Goal: Task Accomplishment & Management: Use online tool/utility

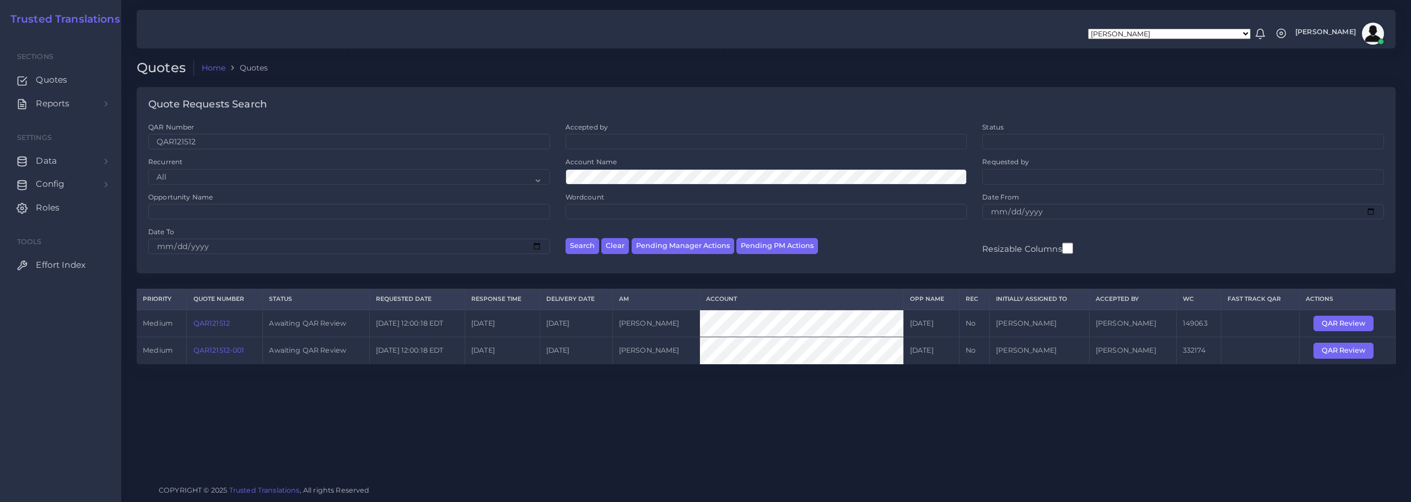
click at [209, 349] on link "QAR121512-001" at bounding box center [218, 350] width 51 height 8
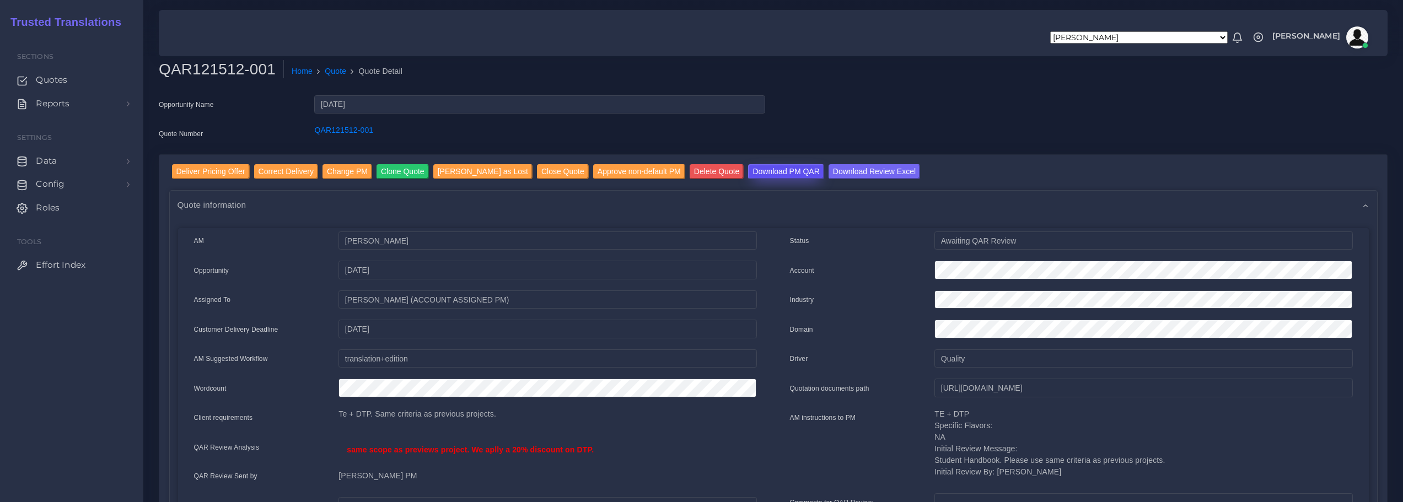
click at [754, 169] on input "Download PM QAR" at bounding box center [786, 171] width 76 height 15
click at [857, 172] on input "Download Review Excel" at bounding box center [873, 171] width 91 height 15
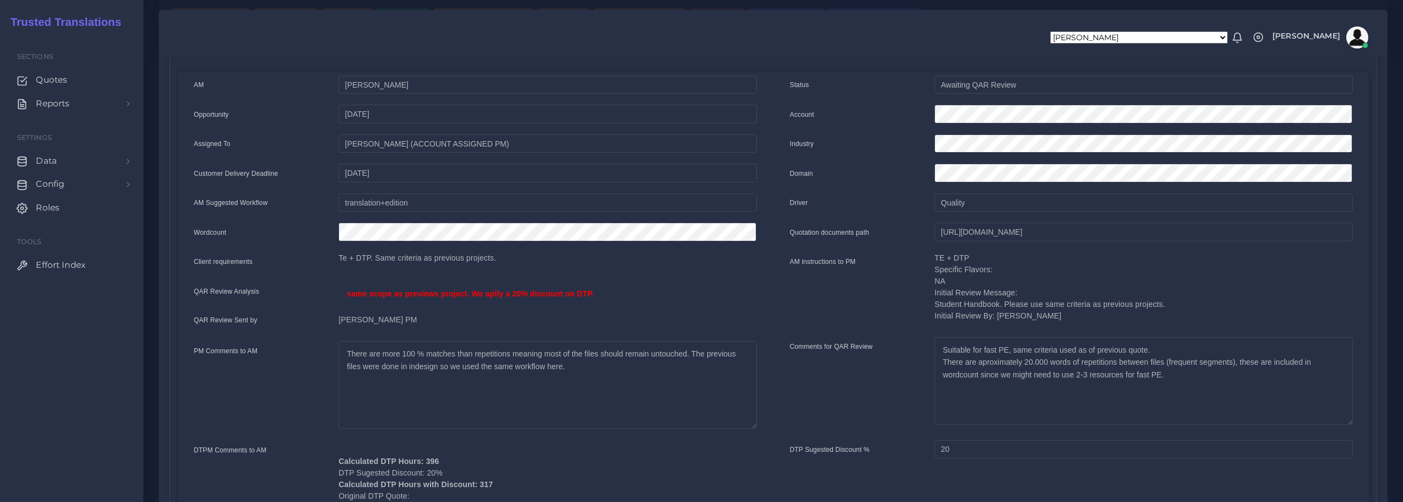
scroll to position [165, 0]
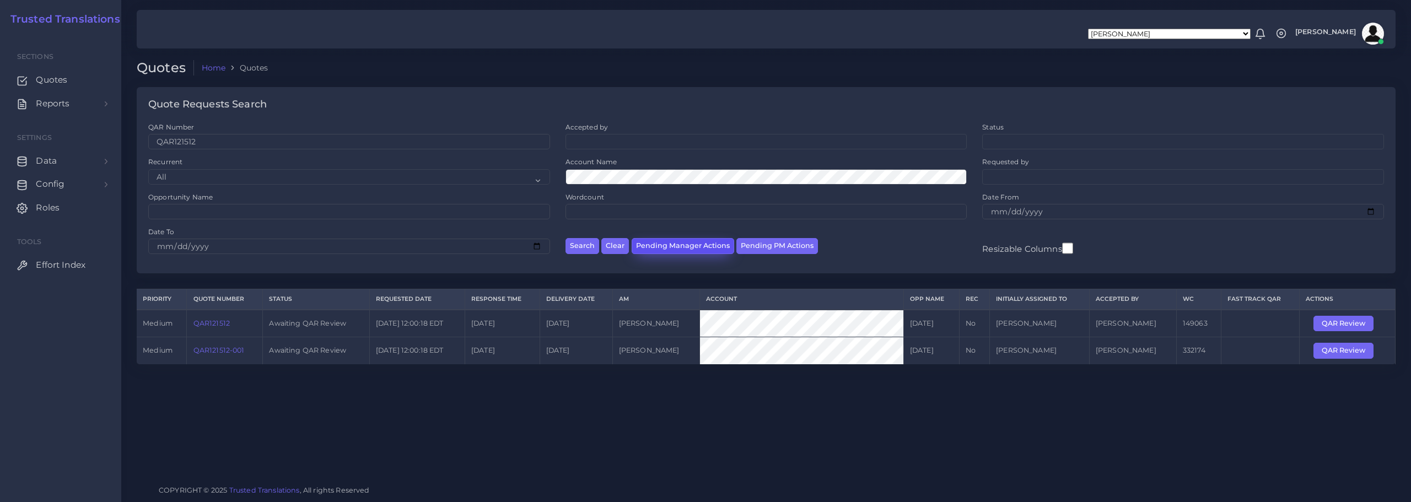
click at [673, 247] on button "Pending Manager Actions" at bounding box center [683, 246] width 103 height 16
select select "awaiting_manager_initial_review"
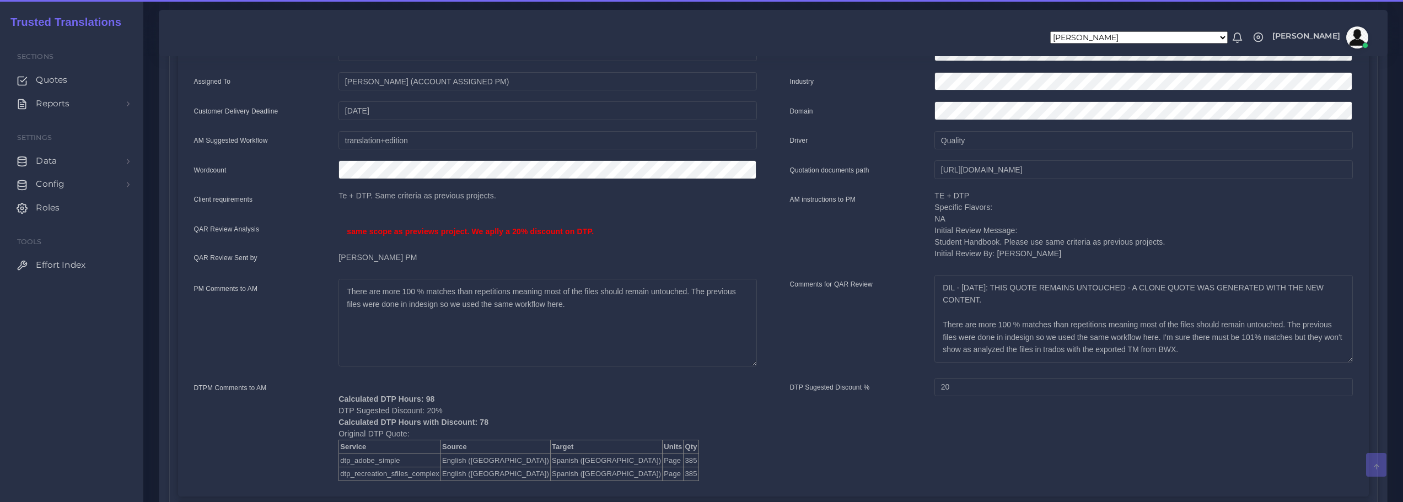
scroll to position [220, 0]
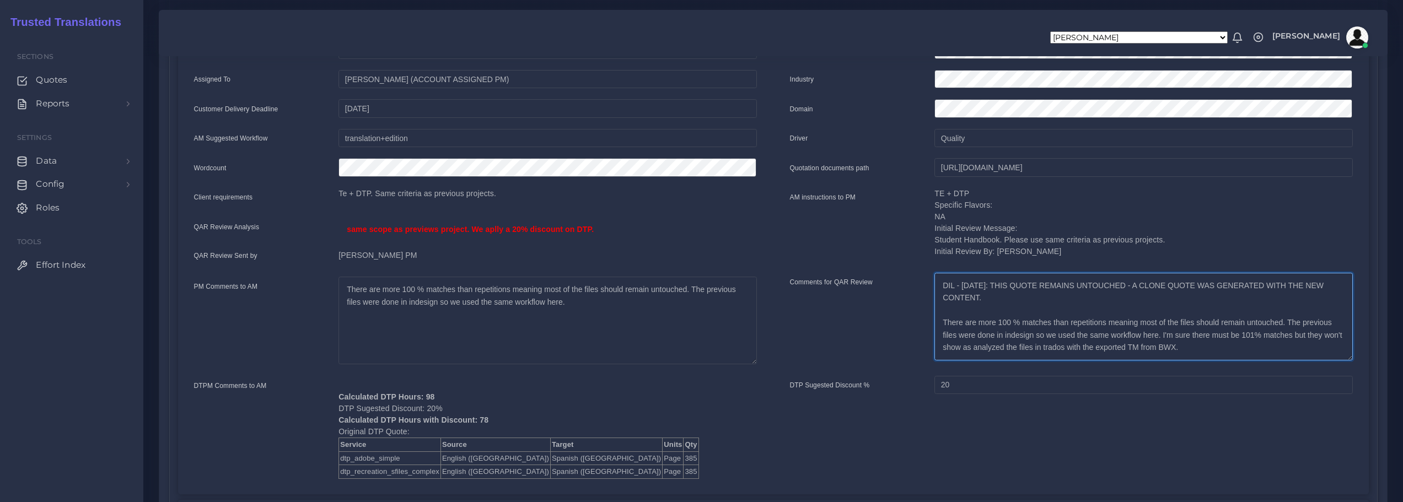
drag, startPoint x: 943, startPoint y: 312, endPoint x: 1104, endPoint y: 312, distance: 160.9
click at [1104, 312] on textarea "DIL - Sept 19th: THIS QUOTE REMAINS UNTOUCHED - A CLONE QUOTE WAS GENERATED WIT…" at bounding box center [1143, 317] width 418 height 88
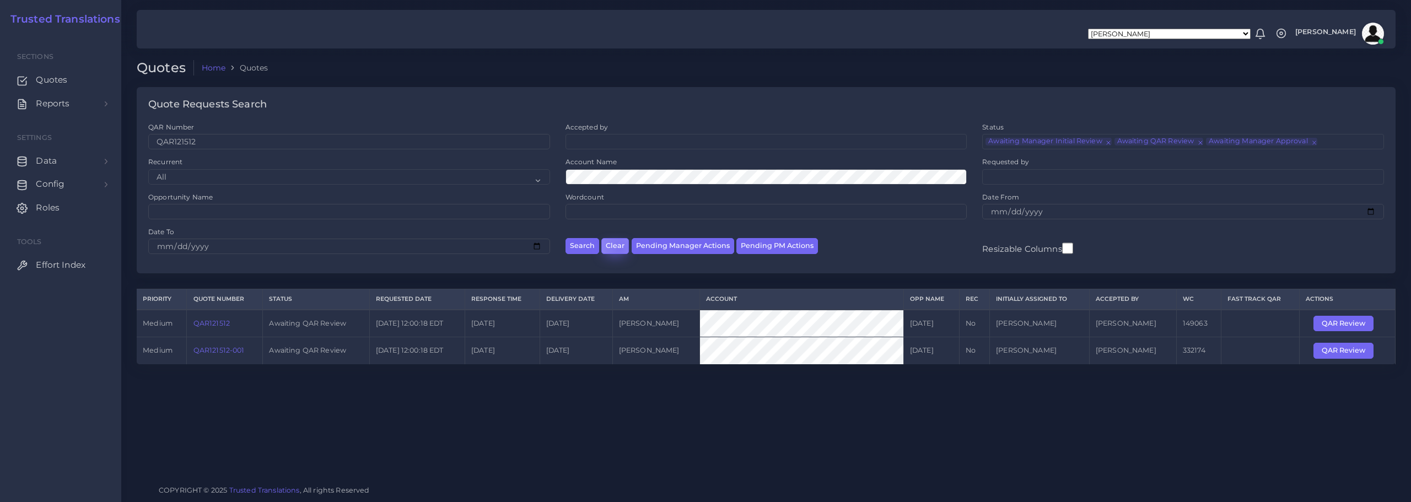
click at [618, 247] on button "Clear" at bounding box center [615, 246] width 28 height 16
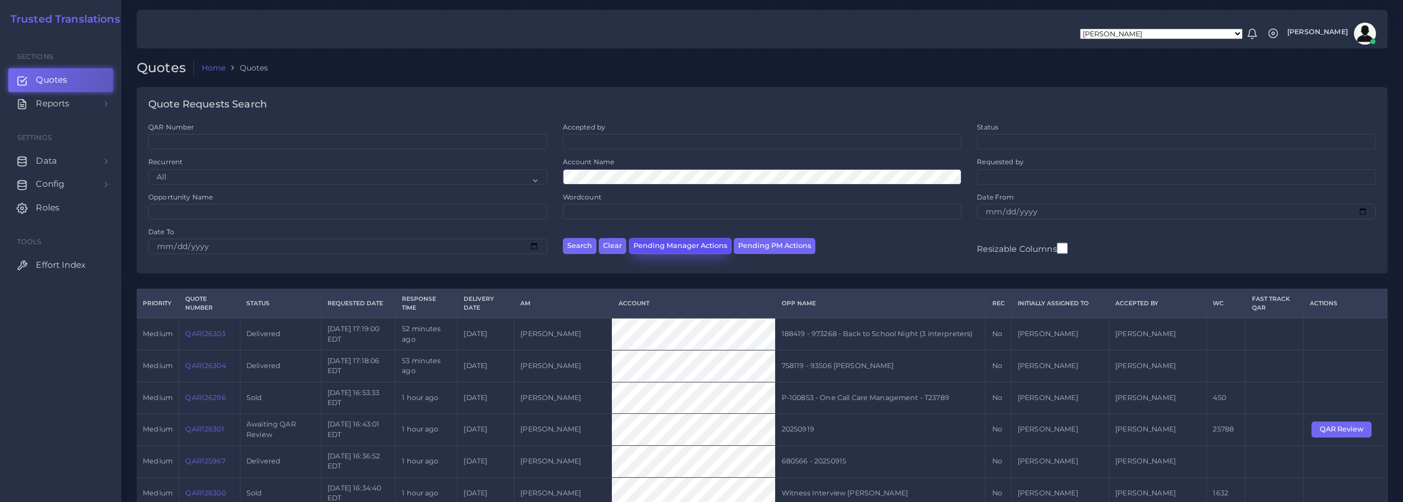
click at [672, 248] on button "Pending Manager Actions" at bounding box center [680, 246] width 103 height 16
select select "awaiting_manager_initial_review"
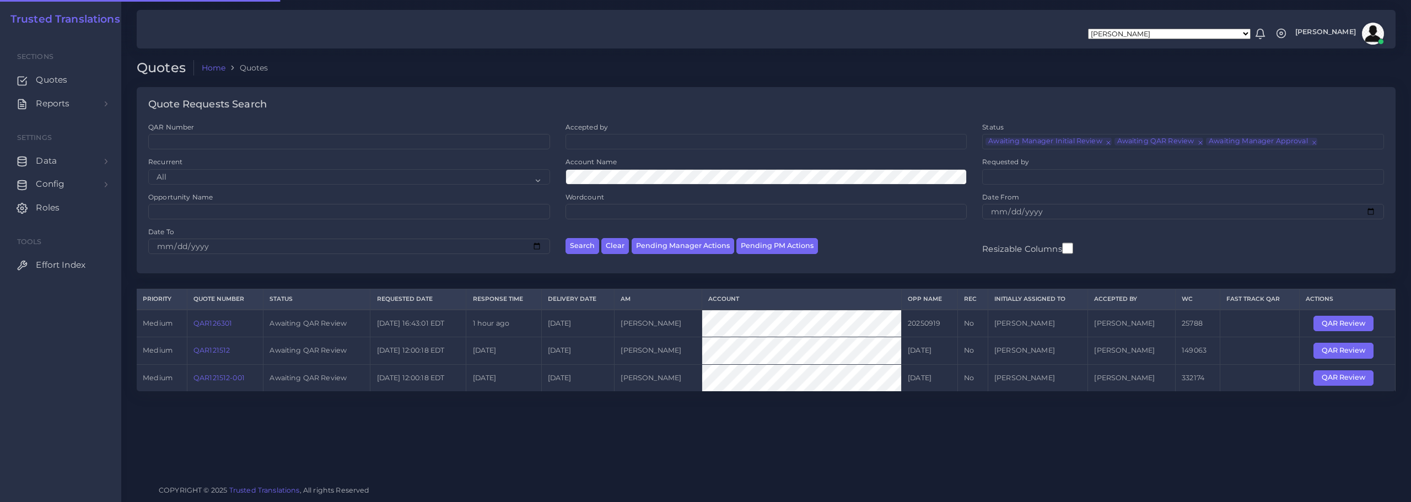
scroll to position [26, 0]
click at [218, 320] on link "QAR126301" at bounding box center [212, 323] width 39 height 8
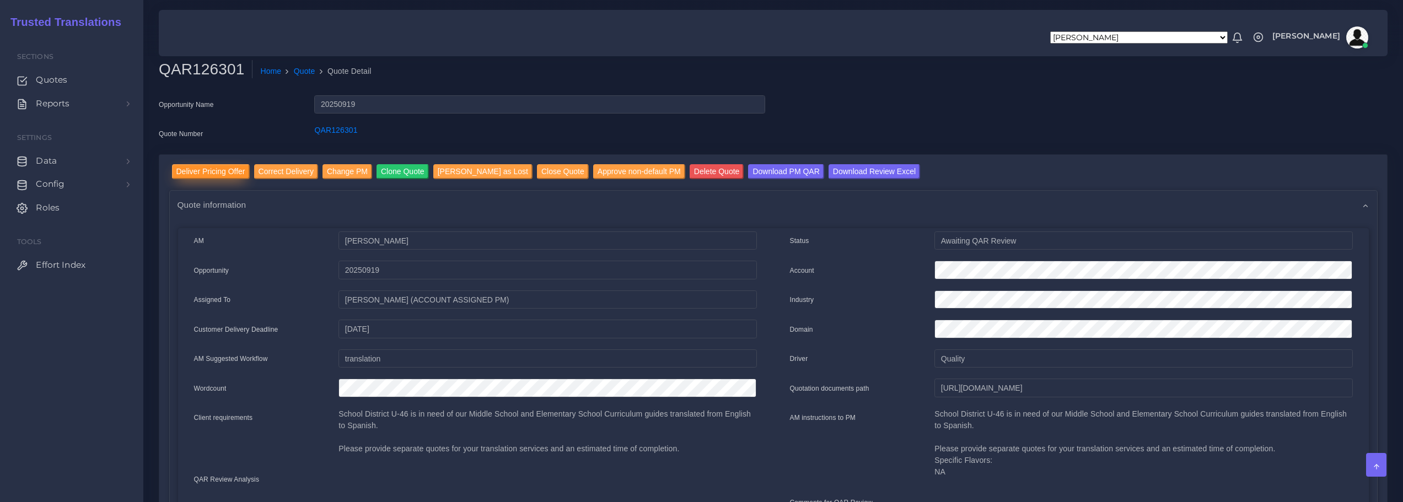
click at [221, 167] on input "Deliver Pricing Offer" at bounding box center [211, 171] width 78 height 15
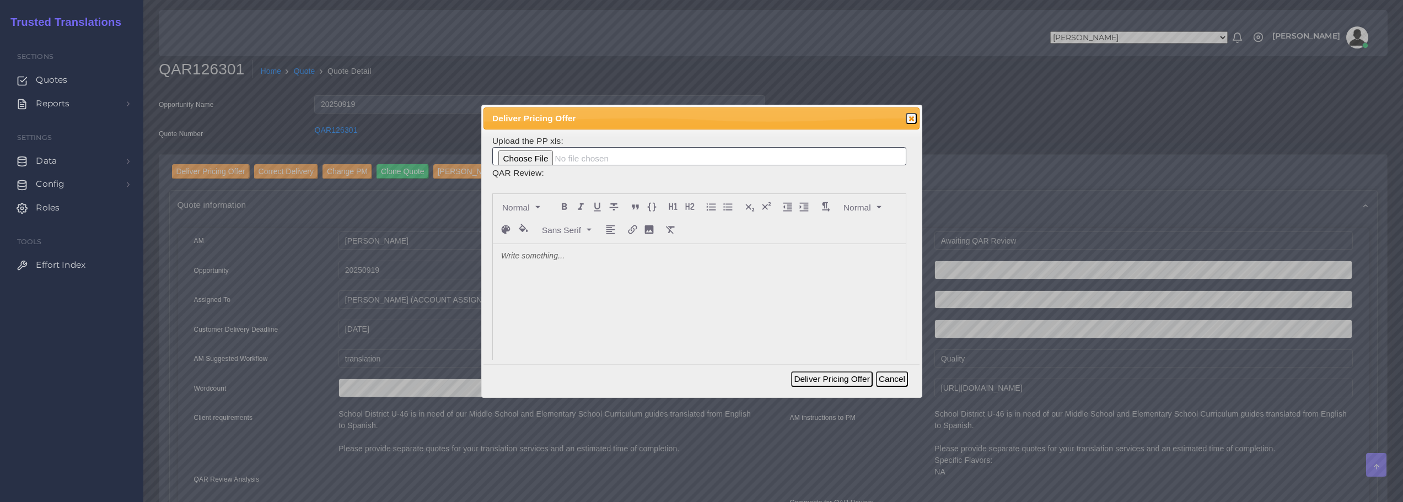
click at [525, 261] on p at bounding box center [699, 257] width 396 height 12
click at [830, 379] on button "Deliver Pricing Offer" at bounding box center [831, 378] width 81 height 15
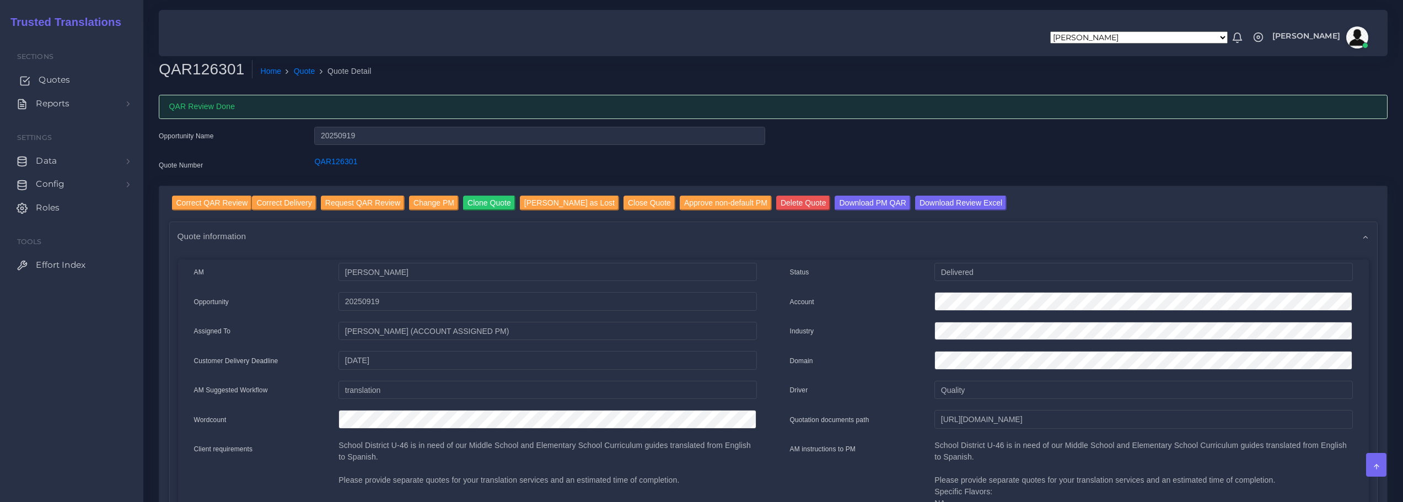
click at [46, 80] on span "Quotes" at bounding box center [54, 80] width 31 height 12
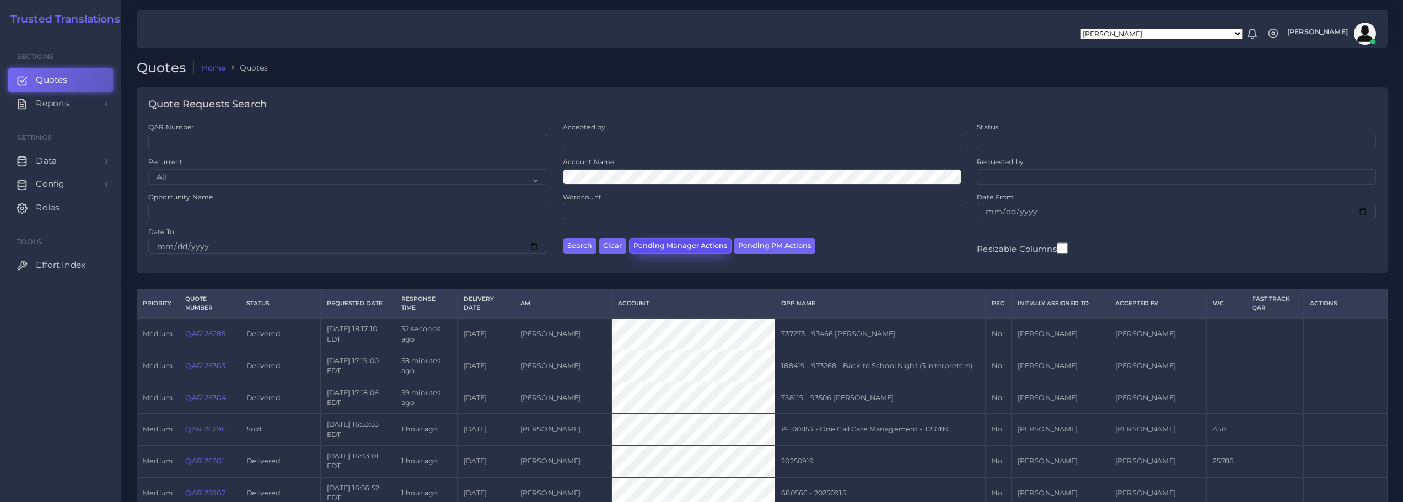
click at [689, 240] on button "Pending Manager Actions" at bounding box center [680, 246] width 103 height 16
select select "awaiting_manager_initial_review"
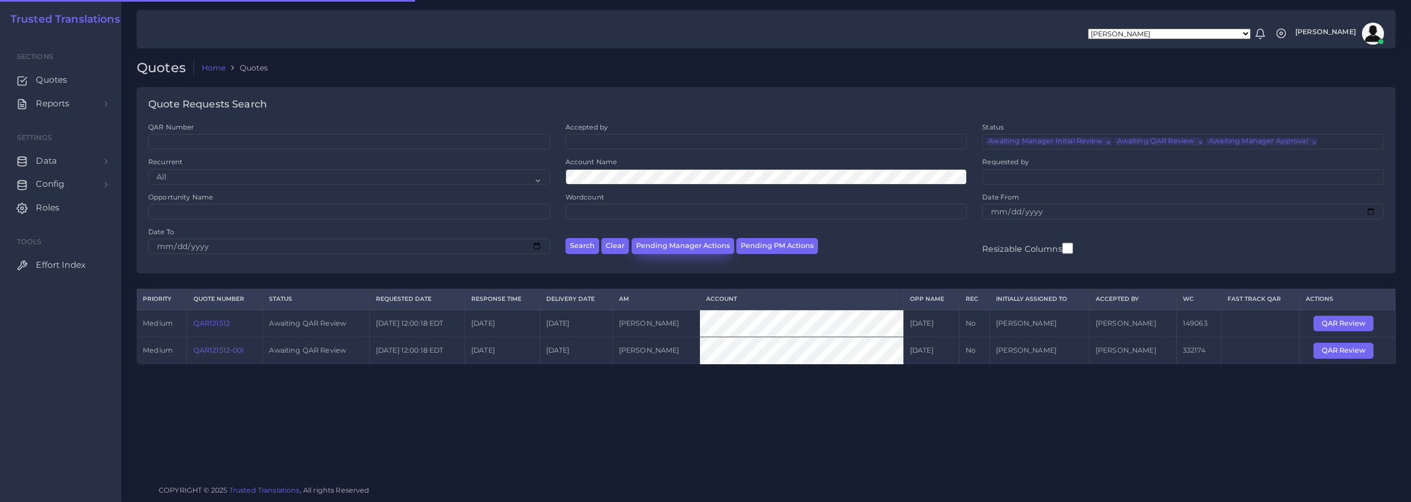
scroll to position [26, 0]
click at [222, 347] on link "QAR121512-001" at bounding box center [218, 350] width 51 height 8
click at [212, 351] on link "QAR121512-001" at bounding box center [218, 350] width 51 height 8
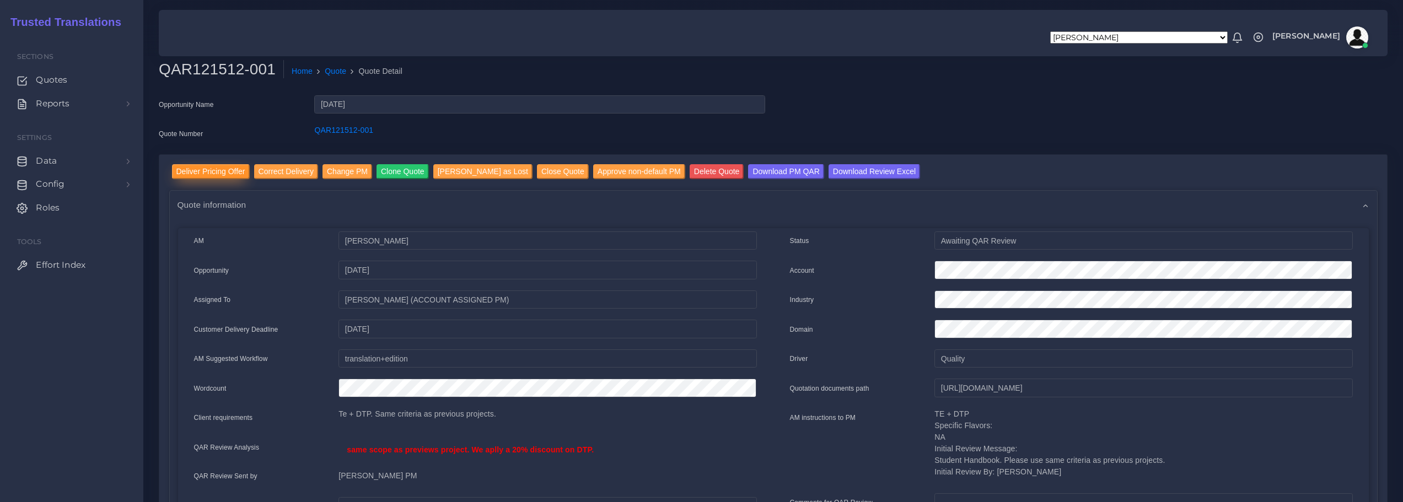
click at [215, 170] on input "Deliver Pricing Offer" at bounding box center [211, 171] width 78 height 15
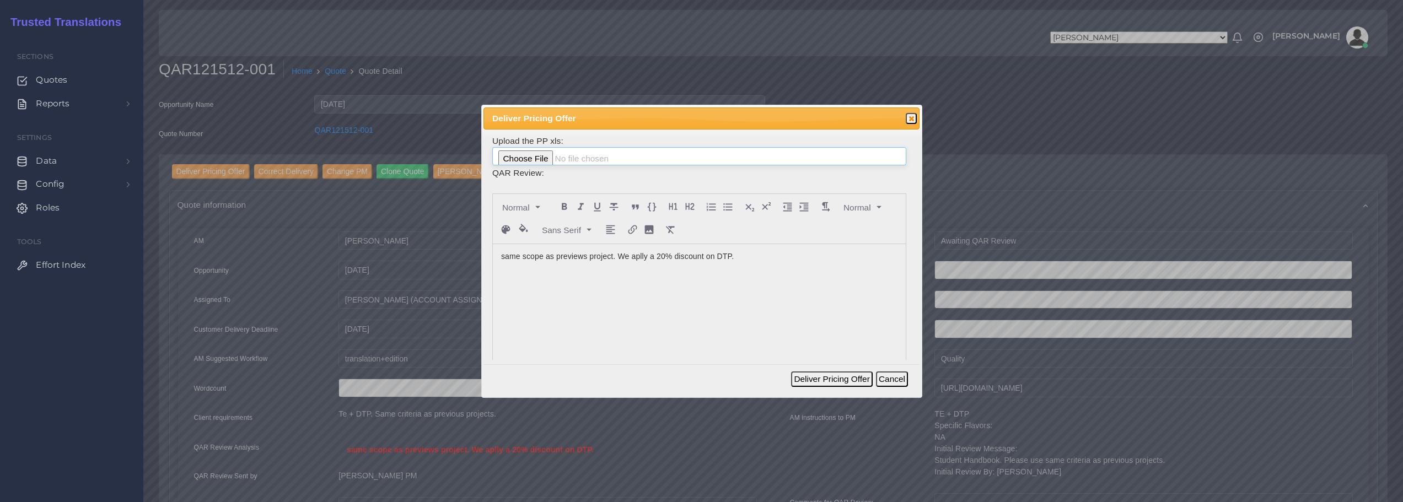
click at [528, 159] on input "file" at bounding box center [699, 156] width 414 height 19
type input "C:\fakepath\121512-001_Pathways_Management_Group__Inc._ToAM.xlsx"
drag, startPoint x: 742, startPoint y: 257, endPoint x: 499, endPoint y: 261, distance: 243.1
click at [499, 261] on div "same scope as previews project. We aplly a 20% discount on DTP." at bounding box center [699, 326] width 413 height 165
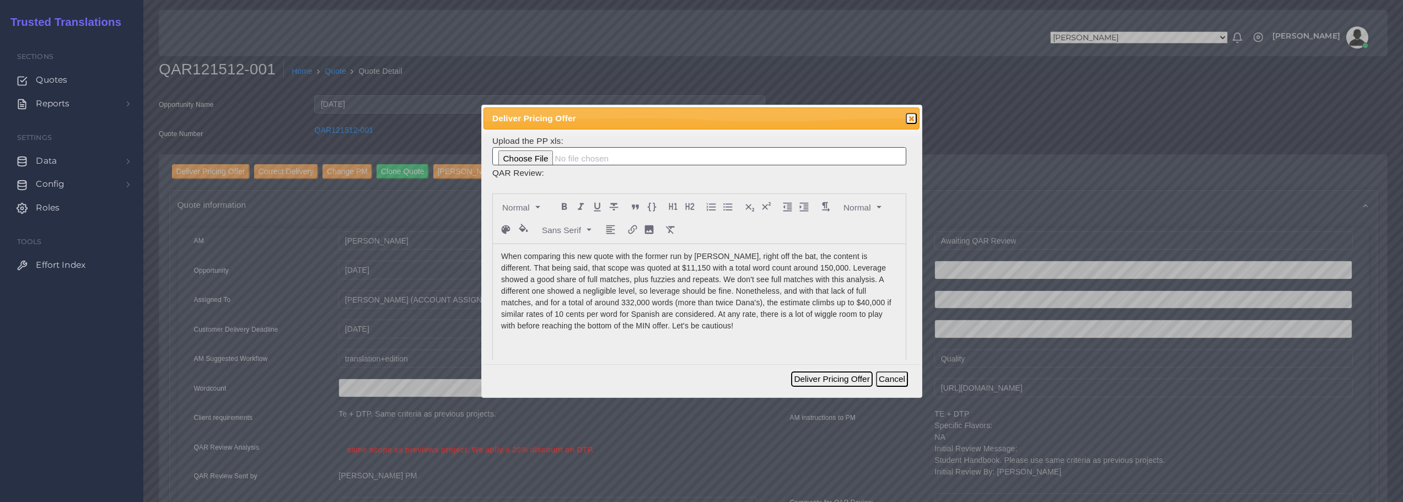
click at [822, 379] on button "Deliver Pricing Offer" at bounding box center [831, 378] width 81 height 15
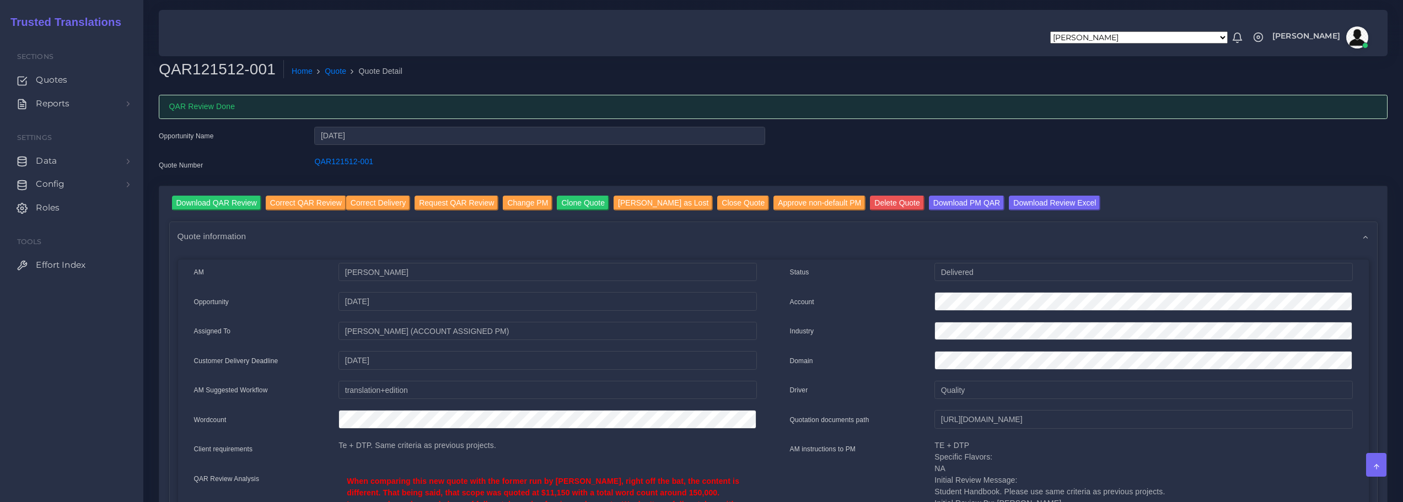
click at [1354, 35] on img at bounding box center [1357, 37] width 22 height 22
click at [1327, 83] on link "Logout" at bounding box center [1325, 82] width 91 height 13
